Goal: Transaction & Acquisition: Obtain resource

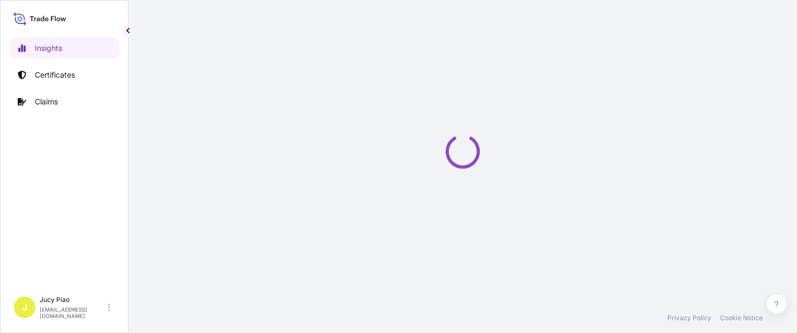
select select "2025"
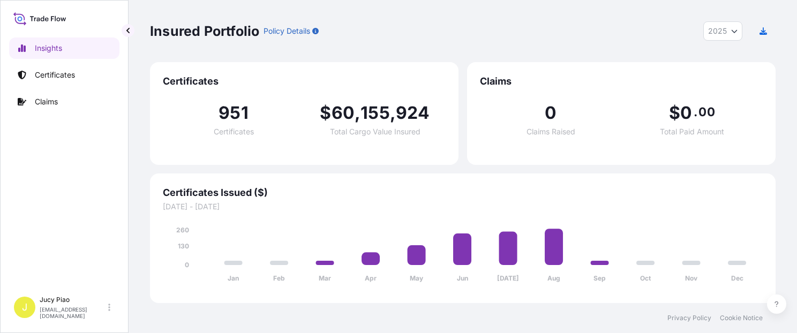
click at [36, 76] on p "Certificates" at bounding box center [55, 75] width 40 height 11
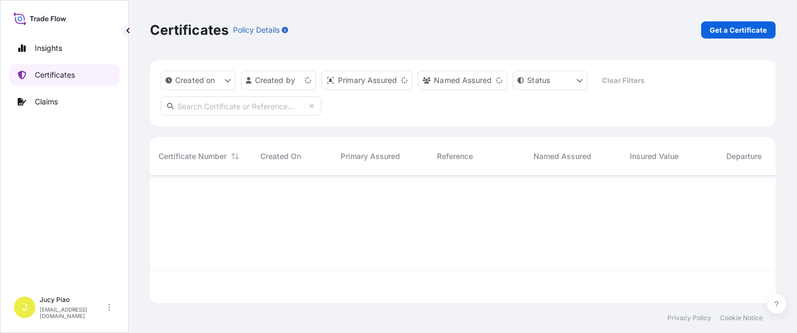
scroll to position [125, 617]
click at [578, 39] on div "Certificates Policy Details Get a Certificate" at bounding box center [463, 30] width 626 height 60
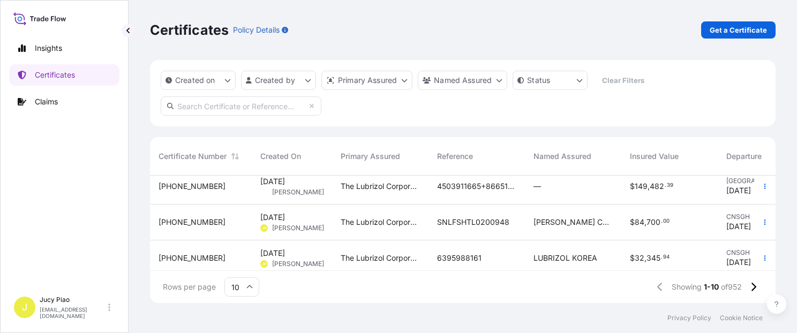
scroll to position [92, 0]
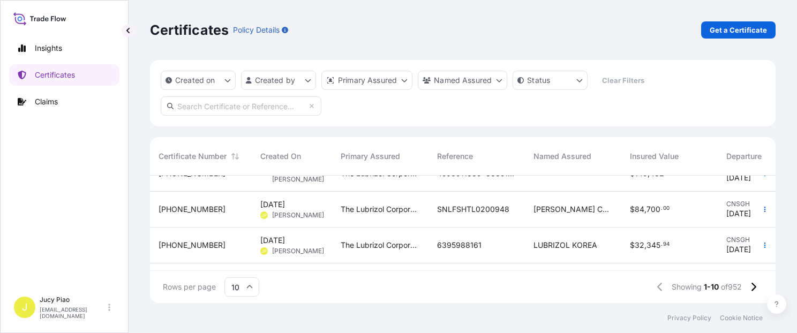
click at [733, 27] on p "Get a Certificate" at bounding box center [738, 30] width 57 height 11
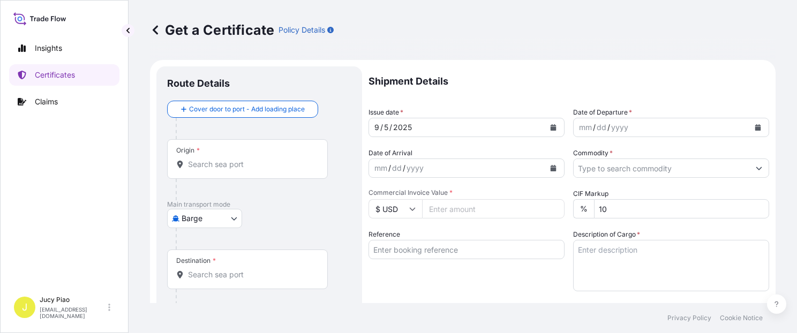
click at [225, 222] on body "Insights Certificates Claims J Jucy Piao [EMAIL_ADDRESS][DOMAIN_NAME] Get a Cer…" at bounding box center [398, 166] width 797 height 333
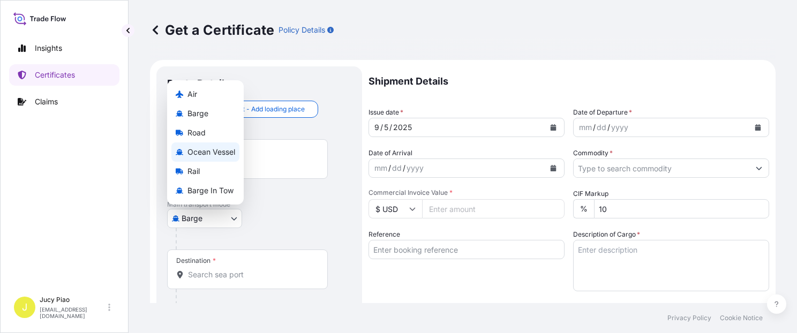
click at [219, 153] on span "Ocean Vessel" at bounding box center [211, 152] width 48 height 11
select select "Ocean Vessel"
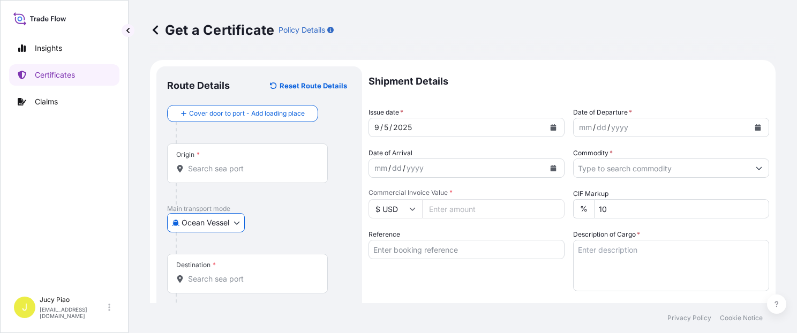
click at [295, 232] on div at bounding box center [264, 242] width 176 height 21
click at [244, 175] on div "Origin *" at bounding box center [247, 164] width 161 height 40
click at [244, 174] on input "Origin *" at bounding box center [251, 168] width 126 height 11
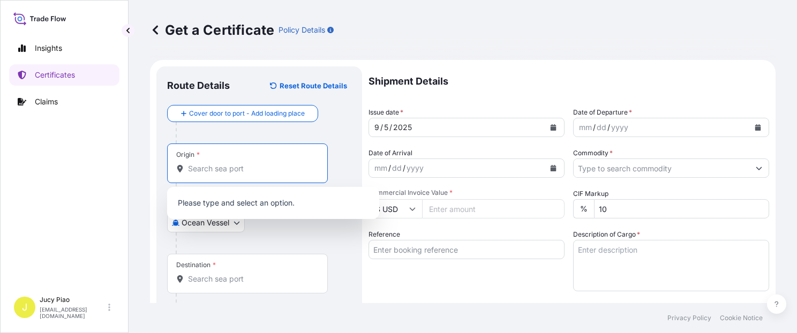
click at [448, 255] on input "Reference" at bounding box center [466, 249] width 196 height 19
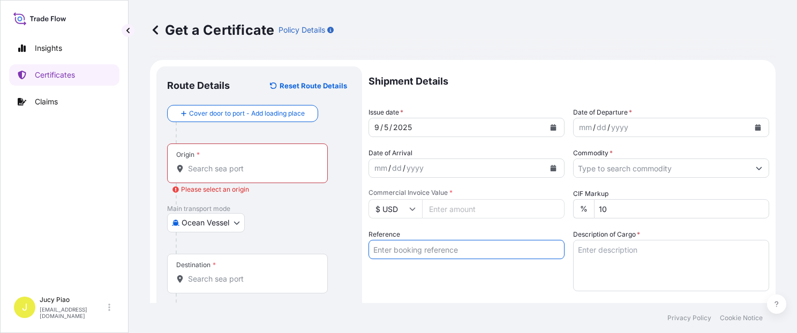
paste input "CSHSE0432186"
type input "CSHSE0432186"
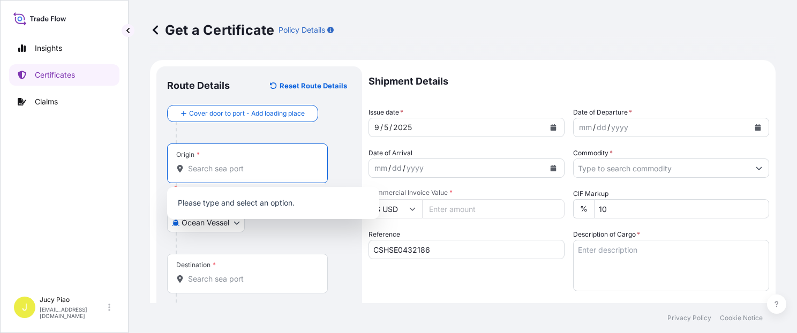
click at [244, 168] on input "Origin * Please select an origin" at bounding box center [251, 168] width 126 height 11
paste input "[GEOGRAPHIC_DATA]"
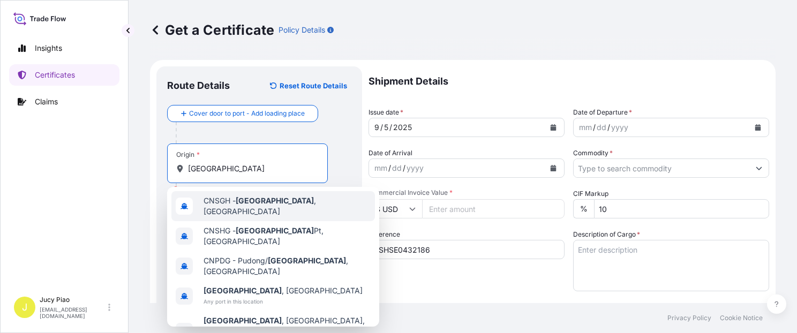
click at [227, 200] on span "CNSGH - [GEOGRAPHIC_DATA] , [GEOGRAPHIC_DATA]" at bounding box center [287, 205] width 167 height 21
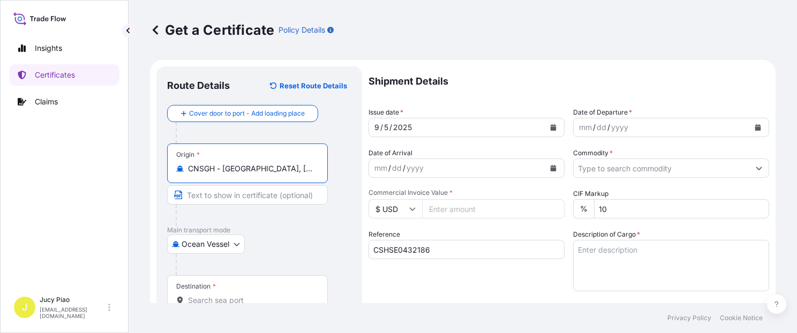
drag, startPoint x: 277, startPoint y: 165, endPoint x: 344, endPoint y: 169, distance: 67.0
click at [344, 169] on div "Origin * CNSGH - [GEOGRAPHIC_DATA], [GEOGRAPHIC_DATA]" at bounding box center [259, 185] width 184 height 82
type input "CNSGH - [GEOGRAPHIC_DATA], [GEOGRAPHIC_DATA]"
paste input "[GEOGRAPHIC_DATA], [GEOGRAPHIC_DATA]"
click at [270, 199] on input "Text to appear on certificate" at bounding box center [247, 194] width 161 height 19
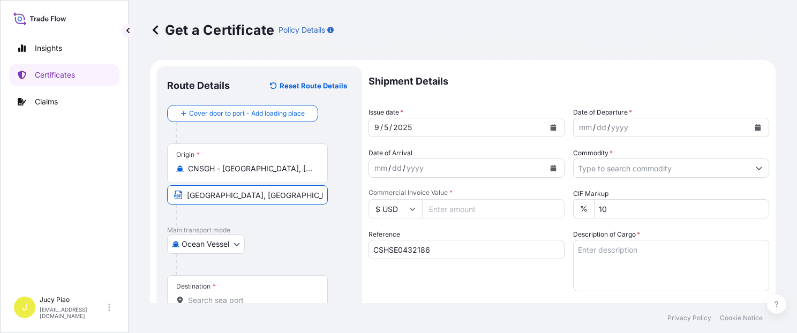
type input "[GEOGRAPHIC_DATA], [GEOGRAPHIC_DATA]"
click at [218, 301] on input "Destination *" at bounding box center [251, 300] width 126 height 11
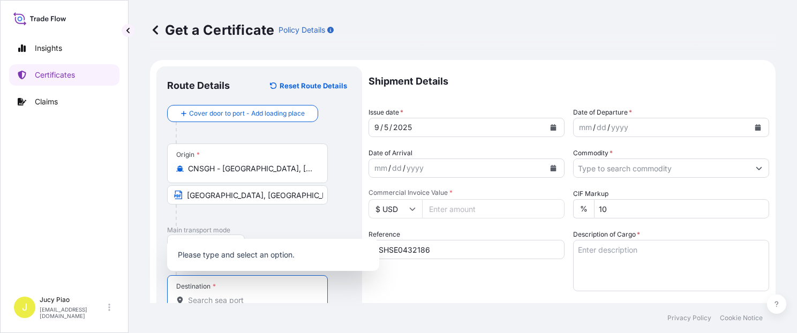
paste input "[GEOGRAPHIC_DATA]"
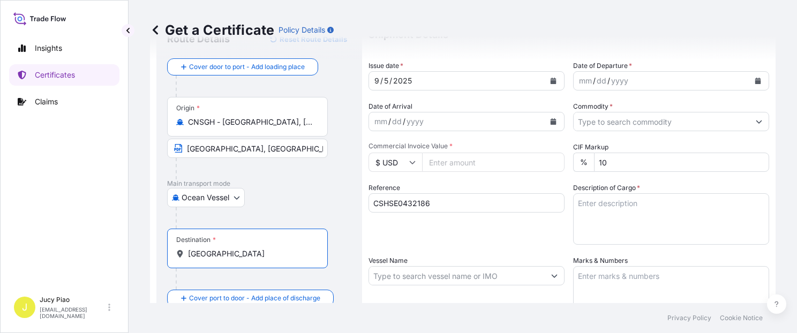
scroll to position [92, 0]
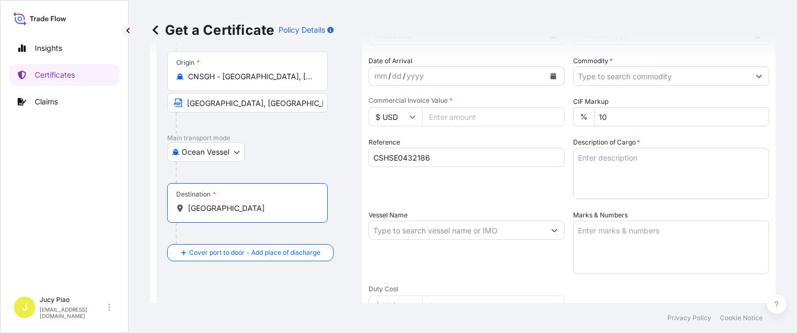
click at [248, 209] on input "[GEOGRAPHIC_DATA]" at bounding box center [251, 208] width 126 height 11
click at [310, 161] on div "Ocean Vessel Air Barge Road Ocean Vessel Rail Barge in [GEOGRAPHIC_DATA]" at bounding box center [259, 151] width 184 height 19
click at [250, 202] on div "Destination * [GEOGRAPHIC_DATA]" at bounding box center [247, 203] width 161 height 40
click at [250, 203] on input "[GEOGRAPHIC_DATA]" at bounding box center [251, 208] width 126 height 11
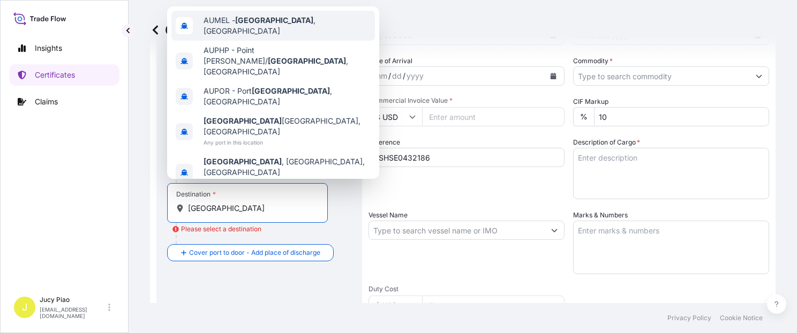
type input "AUMEL - [GEOGRAPHIC_DATA], [GEOGRAPHIC_DATA]"
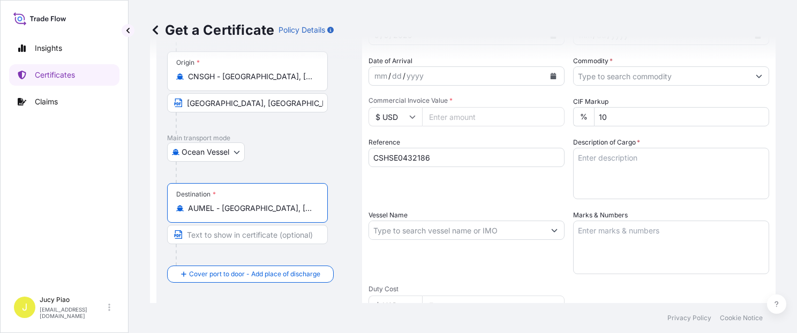
drag, startPoint x: 222, startPoint y: 206, endPoint x: 326, endPoint y: 205, distance: 103.4
click at [326, 205] on div "Destination * AUMEL - [GEOGRAPHIC_DATA], [GEOGRAPHIC_DATA]" at bounding box center [247, 203] width 161 height 40
click at [253, 236] on input "Text to appear on certificate" at bounding box center [247, 234] width 161 height 19
paste input "[GEOGRAPHIC_DATA], [GEOGRAPHIC_DATA]"
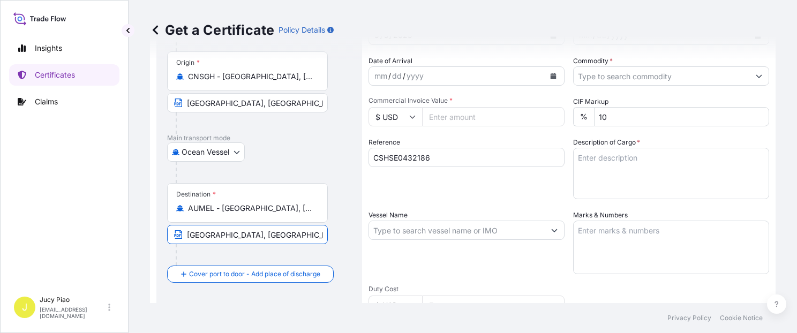
type input "[GEOGRAPHIC_DATA], [GEOGRAPHIC_DATA]"
click at [340, 197] on div "Destination * AUMEL - [GEOGRAPHIC_DATA], [GEOGRAPHIC_DATA] [GEOGRAPHIC_DATA], […" at bounding box center [259, 224] width 184 height 82
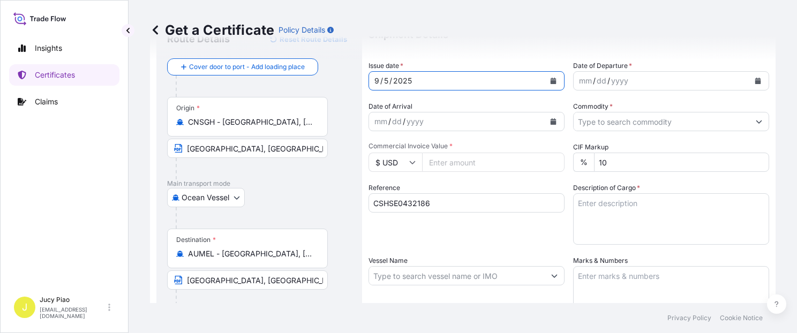
click at [388, 79] on div "5" at bounding box center [386, 80] width 6 height 13
click at [385, 80] on div "5" at bounding box center [386, 80] width 6 height 13
click at [388, 80] on div "28" at bounding box center [389, 80] width 12 height 13
click at [578, 82] on div "mm" at bounding box center [585, 80] width 15 height 13
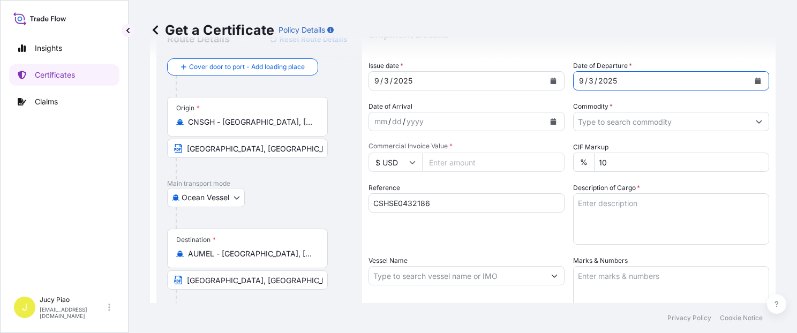
click at [592, 124] on input "Commodity *" at bounding box center [662, 121] width 176 height 19
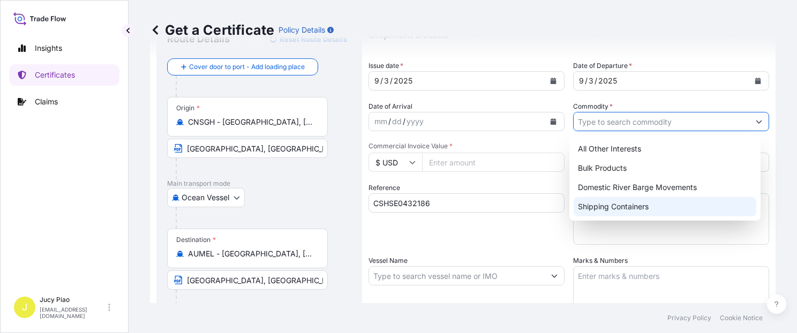
click at [617, 210] on div "Shipping Containers" at bounding box center [665, 206] width 183 height 19
type input "Shipping Containers"
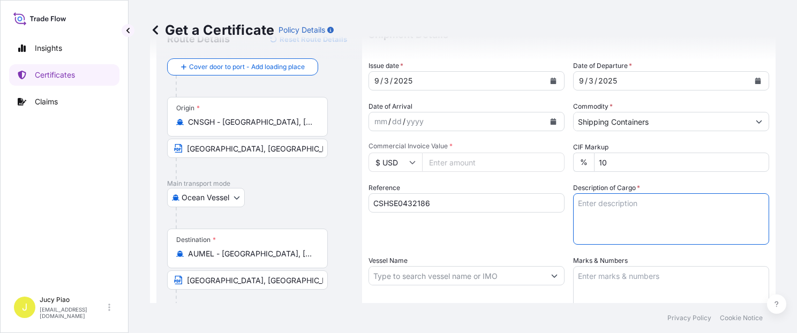
click at [633, 212] on textarea "Description of Cargo *" at bounding box center [671, 218] width 196 height 51
paste textarea "MERQUAT(TM) 550 POLYMER, 1H1 PLASTIC DRUM"
paste textarea "MERQUAT(TM) 2001 POLYMER, 1H1 PLASTIC DRUM"
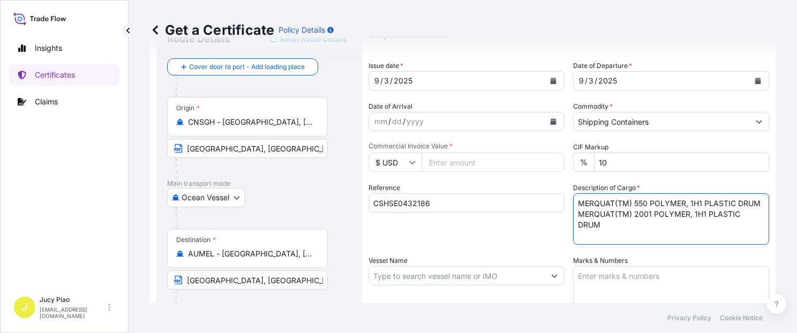
scroll to position [6, 0]
paste textarea "3 PALLETS (9 DRUMS)"
type textarea "MERQUAT(TM) 550 POLYMER, 1H1 PLASTIC DRUM MERQUAT(TM) 2001 POLYMER, 1H1 PLASTIC…"
click at [615, 286] on textarea "Marks & Numbers" at bounding box center [671, 293] width 196 height 54
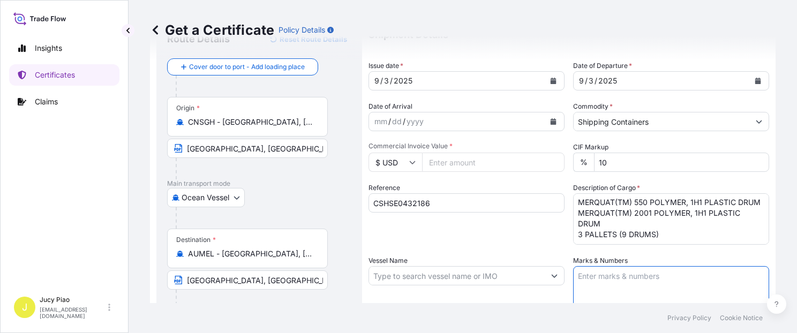
paste textarea "PO#4503916315"
paste textarea "& 4503912833"
paste textarea "& 4503919607"
type textarea "PO#4503916315 & 4503912833 & 4503919607"
click at [429, 273] on input "Vessel Name" at bounding box center [457, 275] width 176 height 19
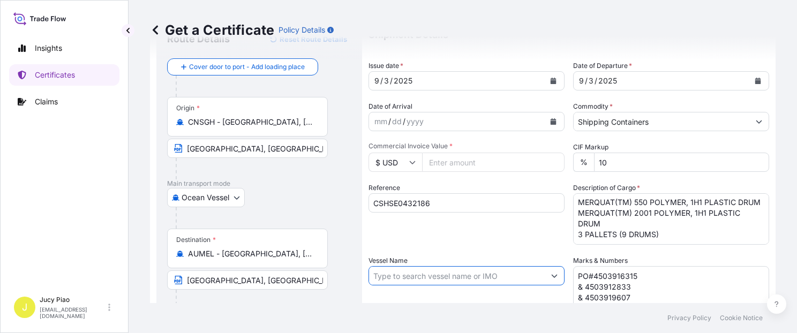
paste input "OOCL [GEOGRAPHIC_DATA]"
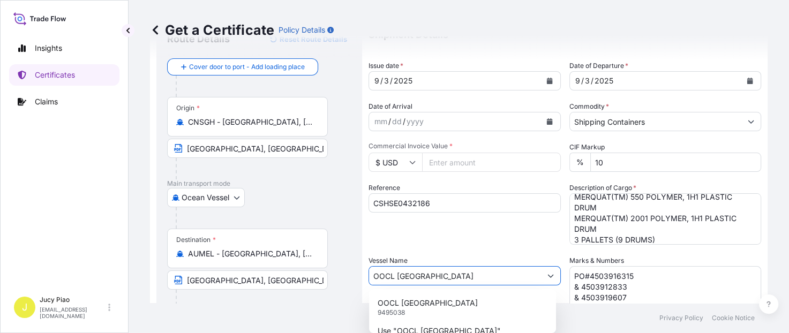
click at [429, 301] on div "OOCL BRAZIL 9495038" at bounding box center [462, 307] width 178 height 28
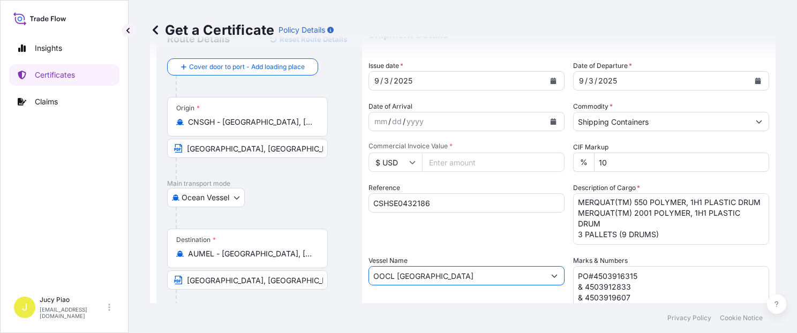
type input "OOCL [GEOGRAPHIC_DATA]"
click at [466, 230] on div "Reference CSHSE0432186" at bounding box center [466, 214] width 196 height 62
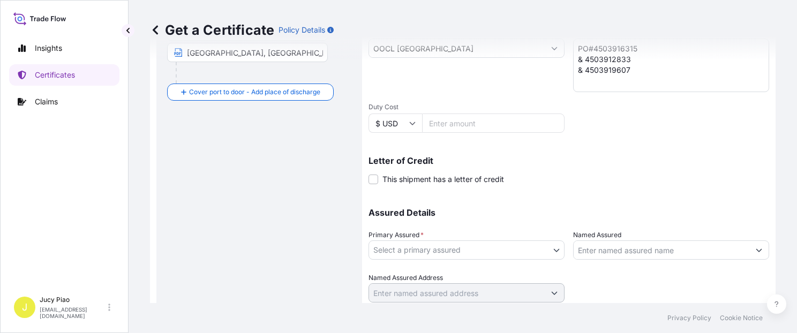
scroll to position [303, 0]
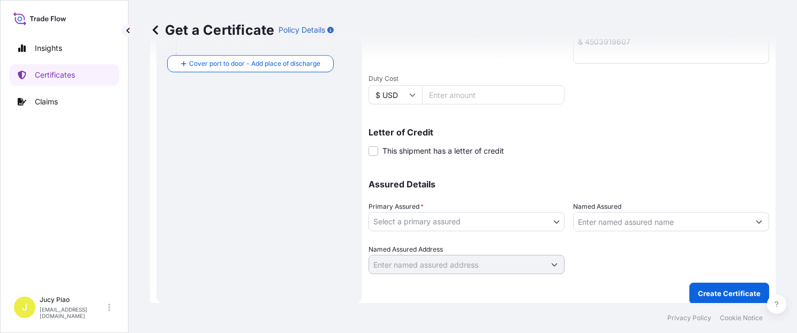
click at [464, 242] on div "Assured Details Primary Assured * Select a primary assured The Lubrizol Corpora…" at bounding box center [568, 220] width 401 height 107
click at [465, 226] on body "0 options available. 2 options available. Insights Certificates Claims J Jucy P…" at bounding box center [398, 166] width 797 height 333
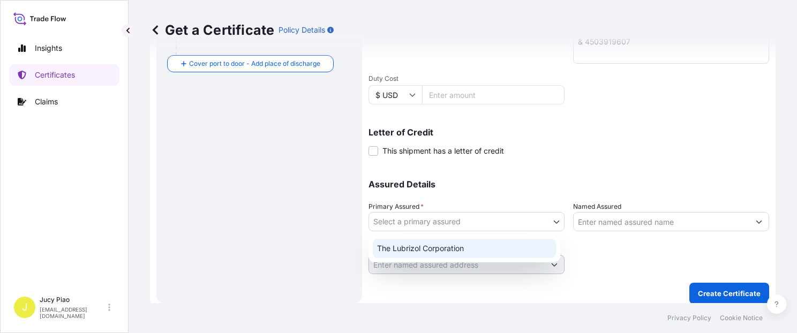
click at [451, 247] on div "The Lubrizol Corporation" at bounding box center [464, 248] width 183 height 19
select select "31566"
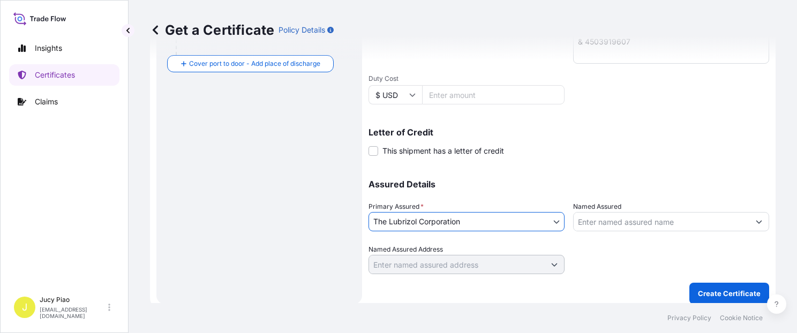
click at [615, 225] on input "Named Assured" at bounding box center [662, 221] width 176 height 19
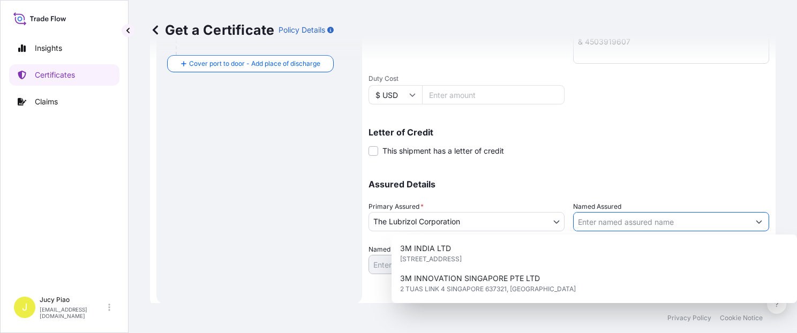
paste input "LUBRIZOL INTERNATIONAL"
type input "LUBRIZOL INTERNATIONAL"
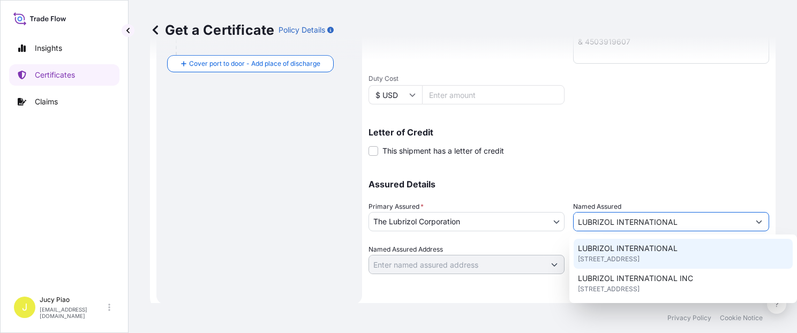
click at [621, 242] on div "LUBRIZOL [GEOGRAPHIC_DATA][STREET_ADDRESS][GEOGRAPHIC_DATA]" at bounding box center [683, 254] width 219 height 30
type input "[STREET_ADDRESS]"
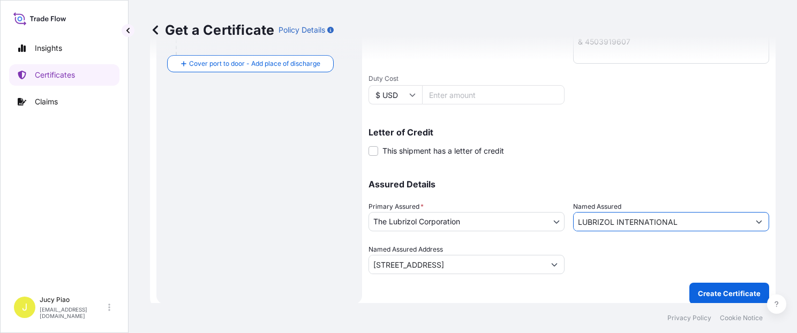
type input "LUBRIZOL INTERNATIONAL"
drag, startPoint x: 636, startPoint y: 265, endPoint x: 706, endPoint y: 301, distance: 79.0
click at [638, 266] on div at bounding box center [671, 259] width 196 height 30
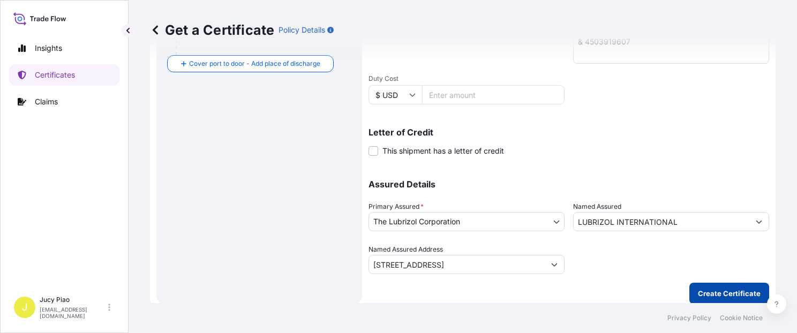
click at [719, 301] on button "Create Certificate" at bounding box center [729, 293] width 80 height 21
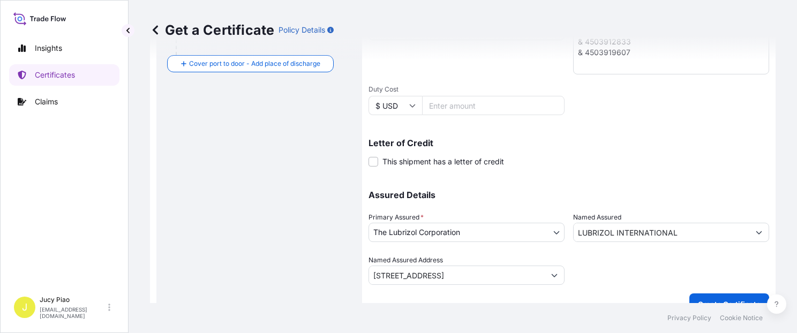
click at [636, 275] on div at bounding box center [671, 270] width 196 height 30
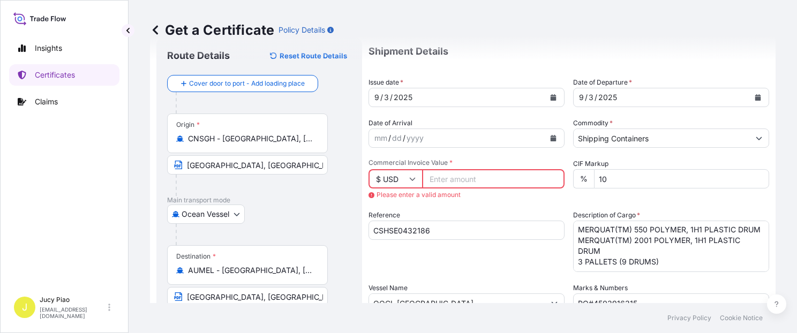
click at [453, 184] on input "Commercial Invoice Value *" at bounding box center [493, 178] width 142 height 19
click at [455, 181] on input "Commercial Invoice Value *" at bounding box center [493, 178] width 142 height 19
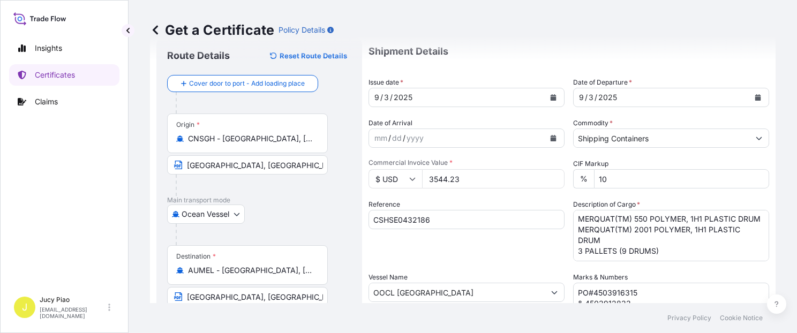
scroll to position [303, 0]
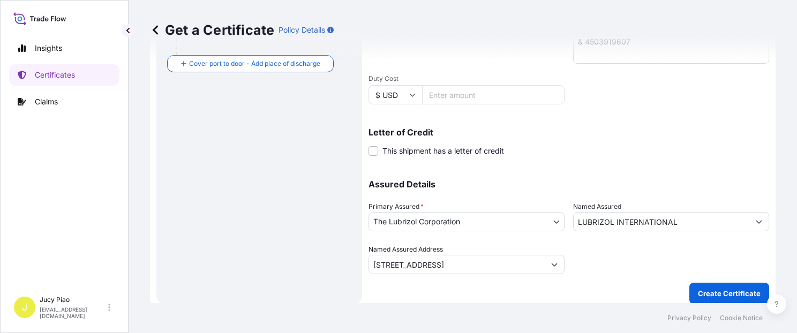
type input "3544.23"
click at [717, 287] on button "Create Certificate" at bounding box center [729, 293] width 80 height 21
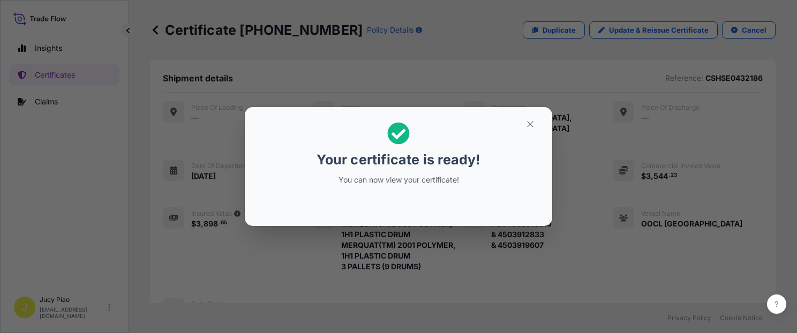
click at [544, 123] on section "Your certificate is ready! You can now view your certificate!" at bounding box center [398, 166] width 307 height 119
click at [533, 126] on icon "button" at bounding box center [530, 124] width 10 height 10
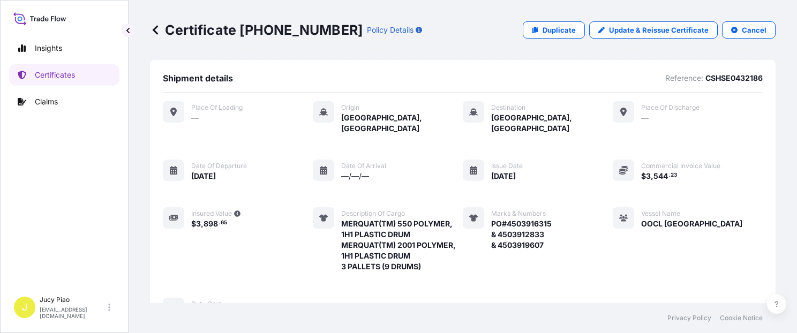
click at [583, 160] on div "Place of Loading — Origin [GEOGRAPHIC_DATA], [GEOGRAPHIC_DATA] Destination [GEO…" at bounding box center [463, 210] width 600 height 219
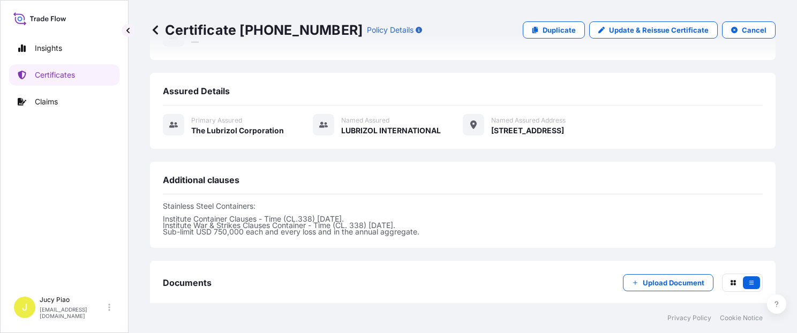
scroll to position [318, 0]
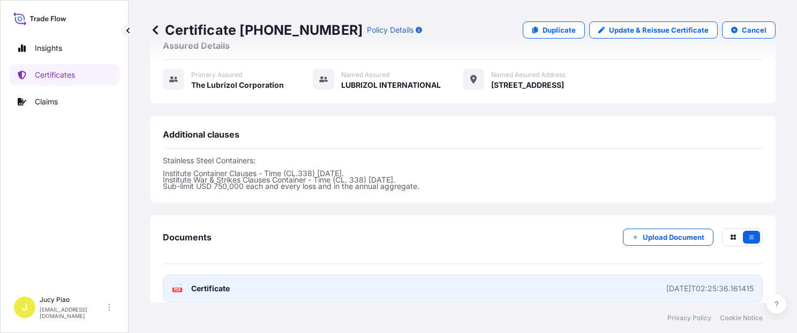
click at [600, 276] on link "PDF Certificate [DATE]T02:25:36.161415" at bounding box center [463, 289] width 600 height 28
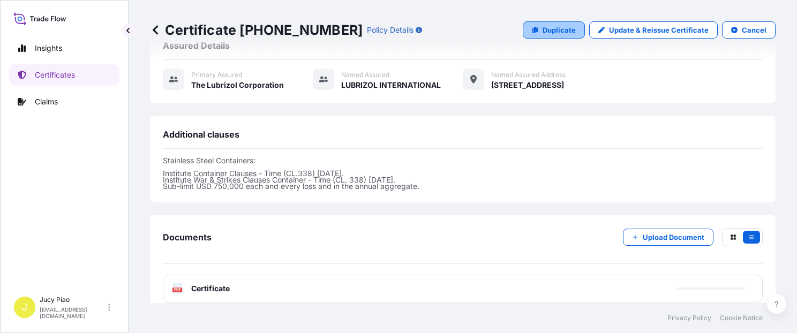
click at [551, 29] on p "Duplicate" at bounding box center [559, 30] width 33 height 11
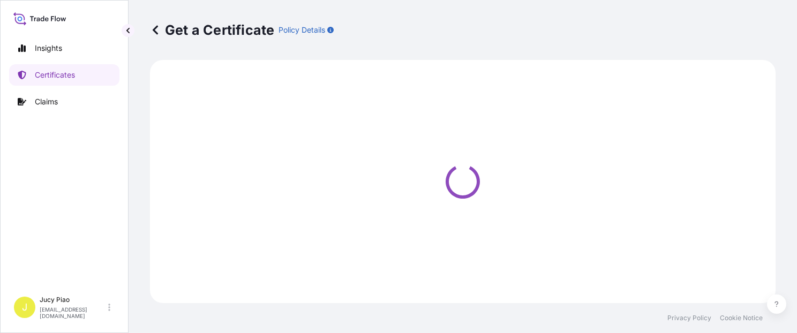
select select "Ocean Vessel"
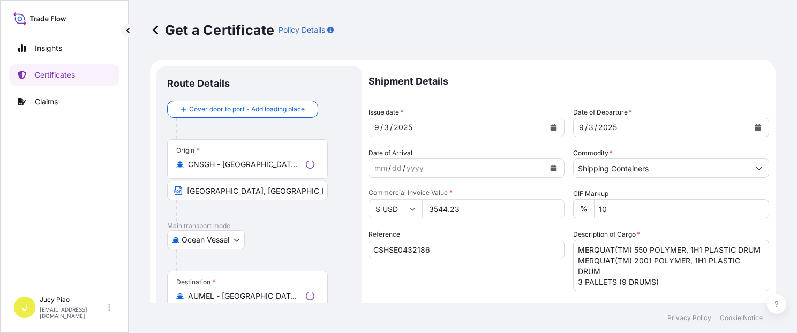
select select "31566"
click at [448, 251] on input "CSHSE0432186" at bounding box center [466, 249] width 196 height 19
drag, startPoint x: 432, startPoint y: 256, endPoint x: 206, endPoint y: 241, distance: 226.5
click at [201, 242] on form "Route Details Cover door to port - Add loading place Place of loading Road / [G…" at bounding box center [463, 336] width 626 height 553
paste input "1649"
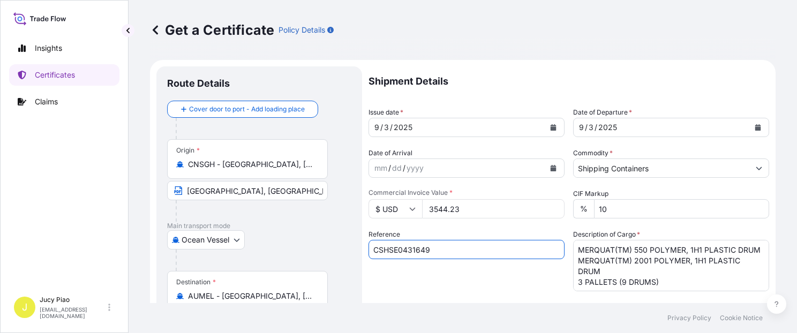
type input "CSHSE0431649"
click at [665, 287] on textarea "MERQUAT(TM) 550 POLYMER, 1H1 PLASTIC DRUM MERQUAT(TM) 2001 POLYMER, 1H1 PLASTIC…" at bounding box center [671, 265] width 196 height 51
drag, startPoint x: 664, startPoint y: 284, endPoint x: 495, endPoint y: 221, distance: 180.1
click at [495, 221] on div "Shipment Details Issue date * [DATE] Date of Departure * [DATE] Date of Arrival…" at bounding box center [568, 321] width 401 height 510
paste textarea "100 POLYMER,25L BLU HDPE PAI 1 PALLET (2 PAIL"
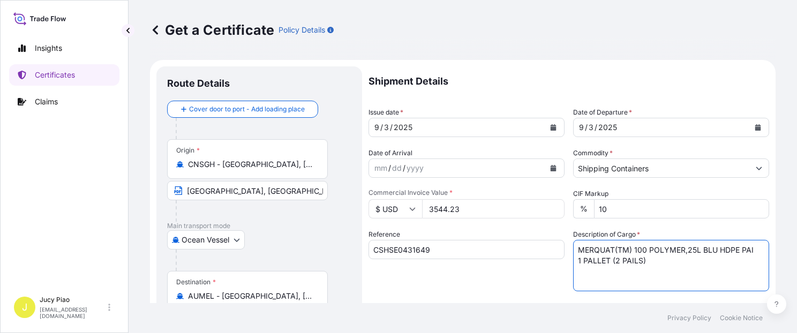
scroll to position [91, 0]
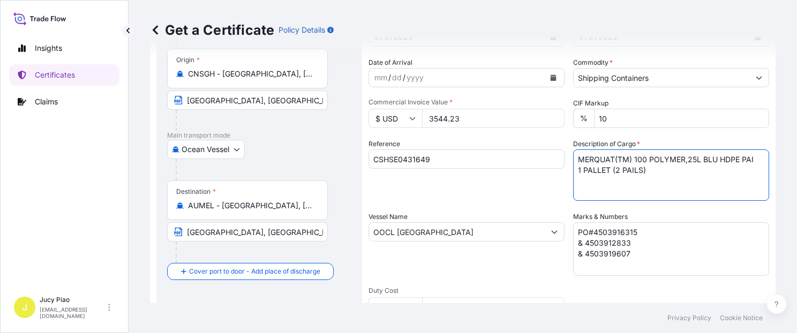
type textarea "MERQUAT(TM) 100 POLYMER,25L BLU HDPE PAI 1 PALLET (2 PAILS)"
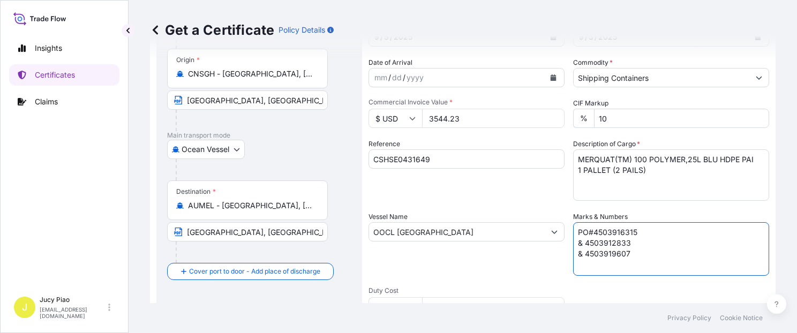
drag, startPoint x: 649, startPoint y: 260, endPoint x: 483, endPoint y: 193, distance: 179.7
click at [482, 194] on div "Shipment Details Issue date * [DATE] Date of Departure * [DATE] Date of Arrival…" at bounding box center [568, 231] width 401 height 510
paste textarea "4"
type textarea "PO#4503916314"
click at [285, 206] on input "AUMEL - [GEOGRAPHIC_DATA], [GEOGRAPHIC_DATA]" at bounding box center [251, 205] width 126 height 11
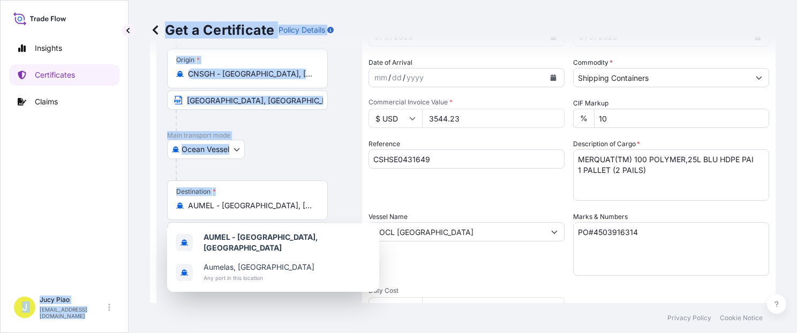
drag, startPoint x: 306, startPoint y: 208, endPoint x: 38, endPoint y: 199, distance: 268.5
click at [39, 199] on div "Insights Certificates Claims J Jucy Piao [EMAIL_ADDRESS][DOMAIN_NAME] Get a Cer…" at bounding box center [398, 166] width 797 height 333
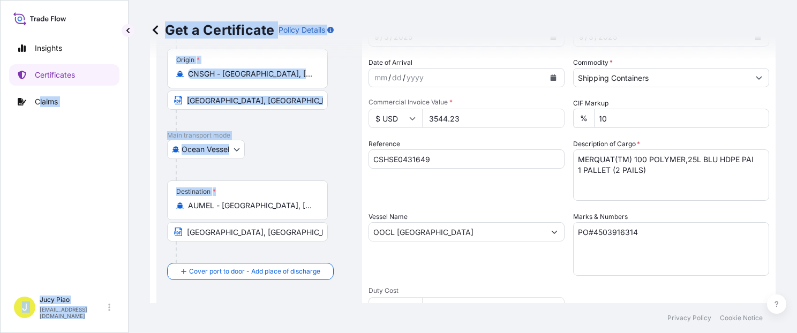
click at [268, 207] on input "AUMEL - [GEOGRAPHIC_DATA], [GEOGRAPHIC_DATA]" at bounding box center [251, 205] width 126 height 11
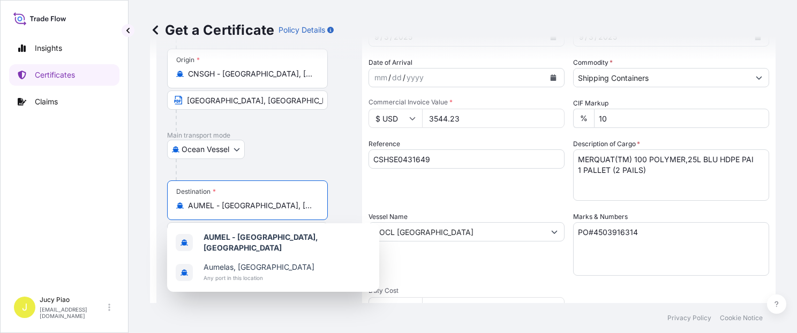
click at [305, 208] on input "AUMEL - [GEOGRAPHIC_DATA], [GEOGRAPHIC_DATA]" at bounding box center [251, 205] width 126 height 11
drag, startPoint x: 302, startPoint y: 205, endPoint x: 155, endPoint y: 205, distance: 146.7
click at [155, 205] on form "Route Details Cover door to port - Add loading place Place of loading Road / [G…" at bounding box center [463, 245] width 626 height 553
paste input "[GEOGRAPHIC_DATA]"
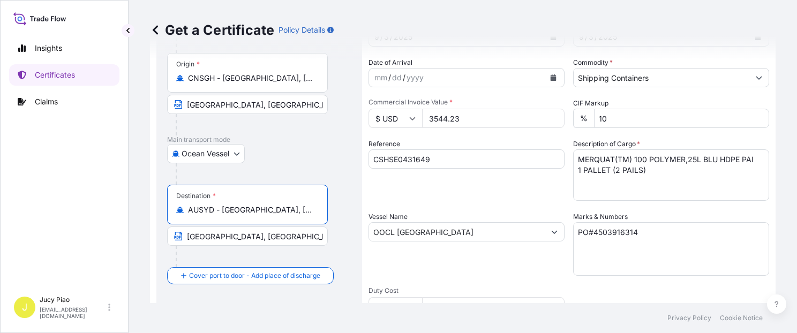
drag, startPoint x: 221, startPoint y: 210, endPoint x: 285, endPoint y: 205, distance: 64.0
click at [285, 205] on input "AUSYD - [GEOGRAPHIC_DATA], [GEOGRAPHIC_DATA]" at bounding box center [251, 210] width 126 height 11
type input "AUSYD - [GEOGRAPHIC_DATA], [GEOGRAPHIC_DATA]"
click at [229, 236] on input "[GEOGRAPHIC_DATA], [GEOGRAPHIC_DATA]" at bounding box center [247, 236] width 161 height 19
paste input "[GEOGRAPHIC_DATA], [GEOGRAPHIC_DATA]"
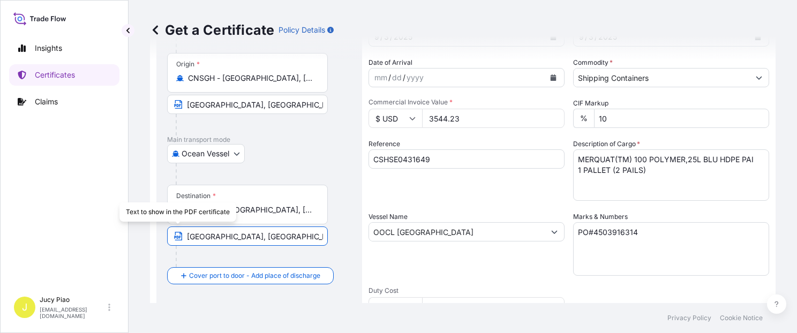
drag, startPoint x: 320, startPoint y: 237, endPoint x: 171, endPoint y: 241, distance: 148.9
click at [171, 241] on input "[GEOGRAPHIC_DATA], [GEOGRAPHIC_DATA], [GEOGRAPHIC_DATA]" at bounding box center [247, 236] width 161 height 19
paste input "[GEOGRAPHIC_DATA],"
type input "[GEOGRAPHIC_DATA], [GEOGRAPHIC_DATA]"
click at [445, 191] on div "Reference CSHSE0431649" at bounding box center [466, 170] width 196 height 62
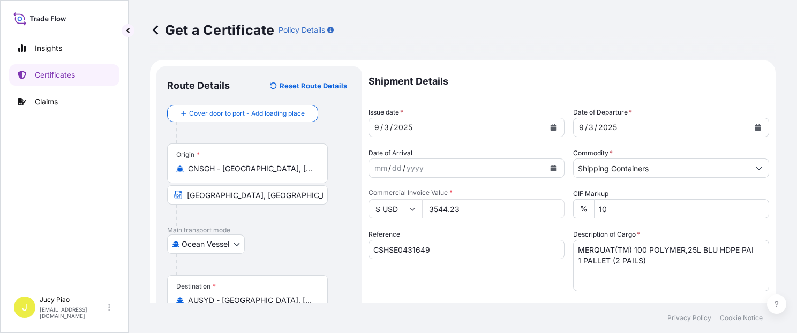
scroll to position [45, 0]
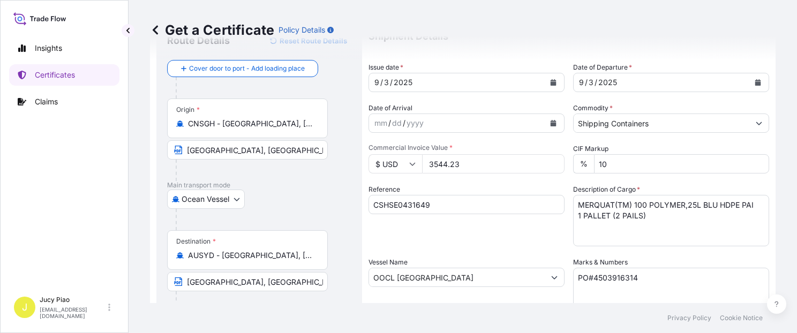
click at [464, 162] on input "3544.23" at bounding box center [493, 163] width 142 height 19
drag, startPoint x: 419, startPoint y: 163, endPoint x: 356, endPoint y: 161, distance: 63.2
click at [355, 160] on form "Route Details Reset Route Details Cover door to port - Add loading place Place …" at bounding box center [463, 291] width 626 height 553
click at [435, 165] on input "46.84" at bounding box center [493, 163] width 142 height 19
type input "416.84"
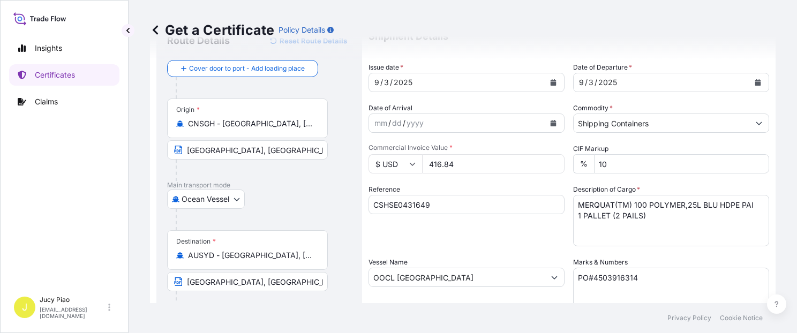
click at [521, 229] on div "Reference CSHSE0431649" at bounding box center [466, 215] width 196 height 62
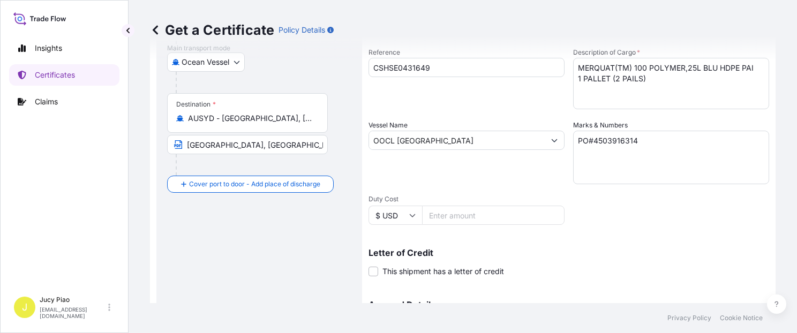
scroll to position [303, 0]
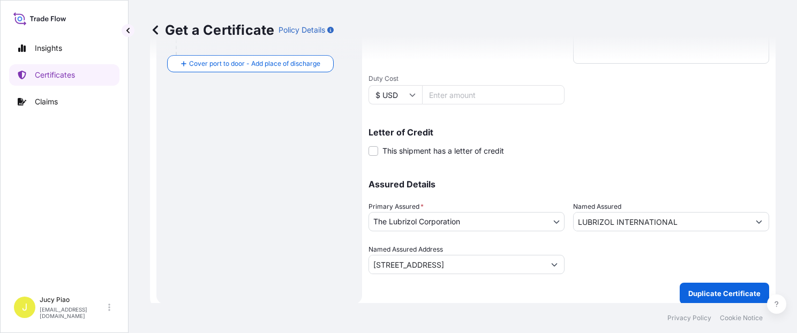
click at [686, 298] on button "Duplicate Certificate" at bounding box center [724, 293] width 89 height 21
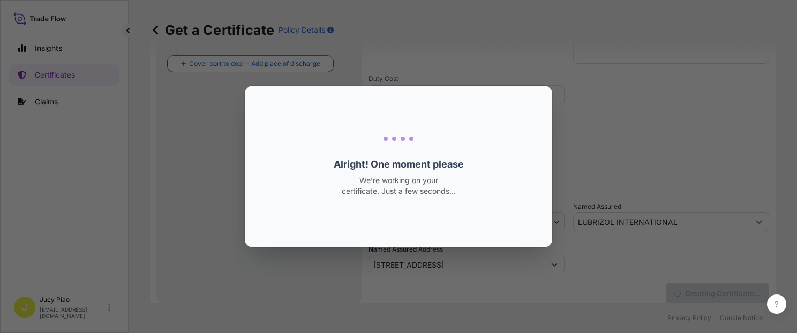
click at [695, 293] on div "Loading Loading... Alright! One moment please We’re working on your certificate…" at bounding box center [398, 166] width 797 height 333
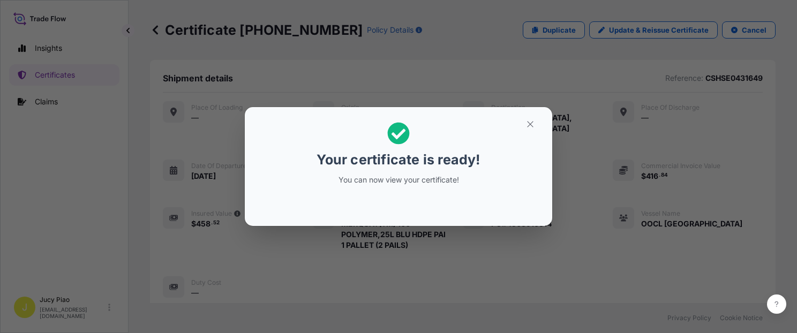
click at [528, 124] on icon "button" at bounding box center [530, 124] width 10 height 10
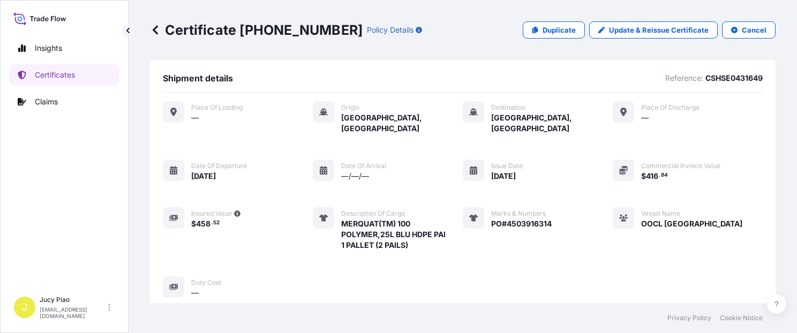
click at [574, 159] on div "Place of Loading — Origin [GEOGRAPHIC_DATA], [GEOGRAPHIC_DATA] Destination [GEO…" at bounding box center [463, 199] width 600 height 197
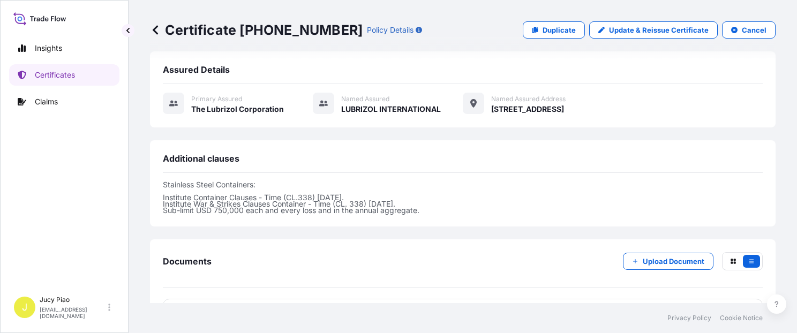
scroll to position [361, 0]
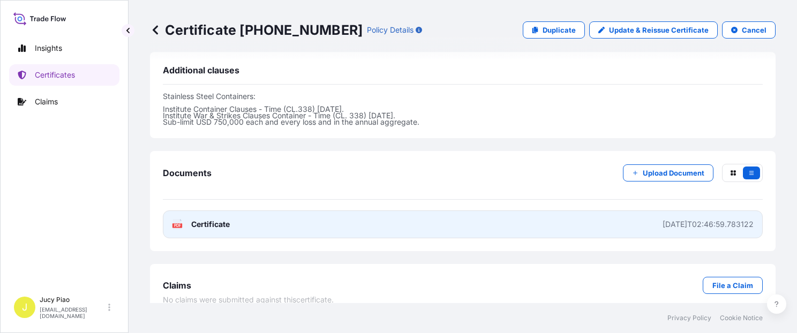
click at [590, 210] on link "PDF Certificate [DATE]T02:46:59.783122" at bounding box center [463, 224] width 600 height 28
